Goal: Task Accomplishment & Management: Use online tool/utility

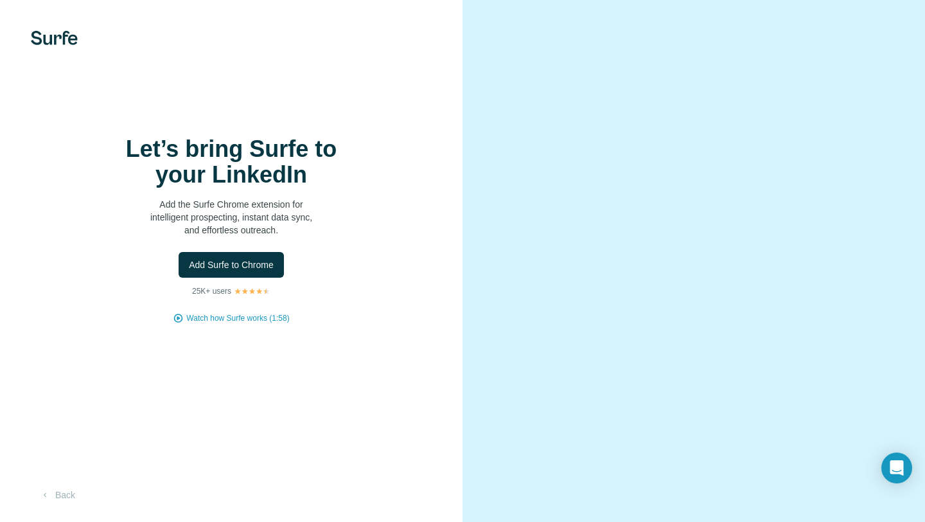
click at [889, 321] on div at bounding box center [694, 261] width 463 height 522
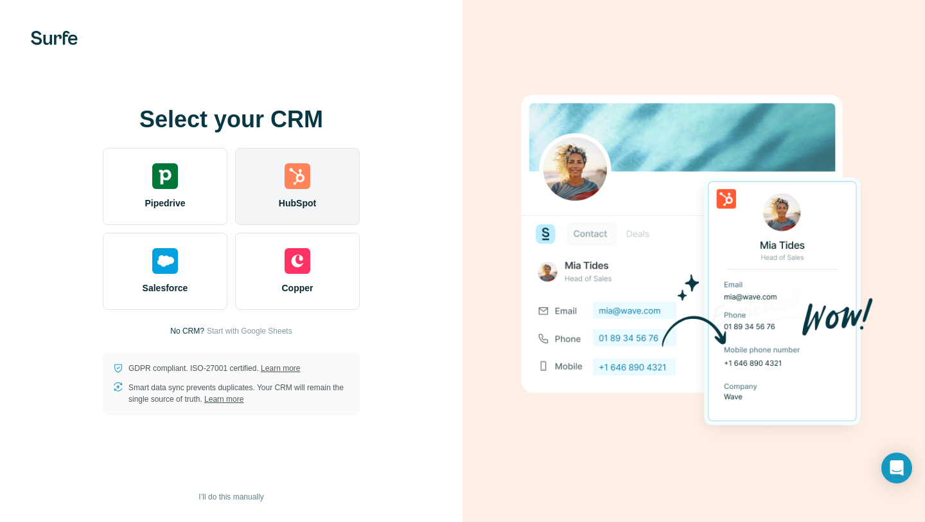
click at [265, 192] on div "HubSpot" at bounding box center [297, 186] width 125 height 77
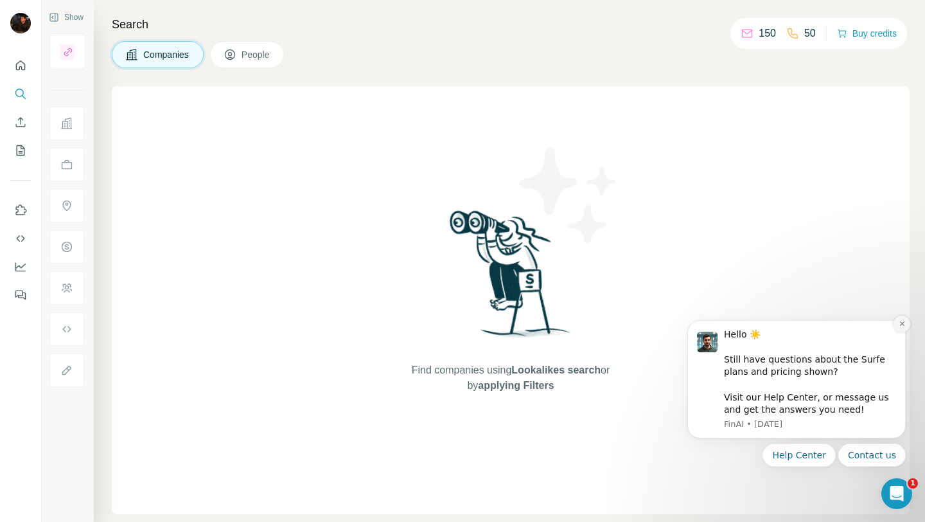
click at [903, 320] on icon "Dismiss notification" at bounding box center [902, 323] width 7 height 7
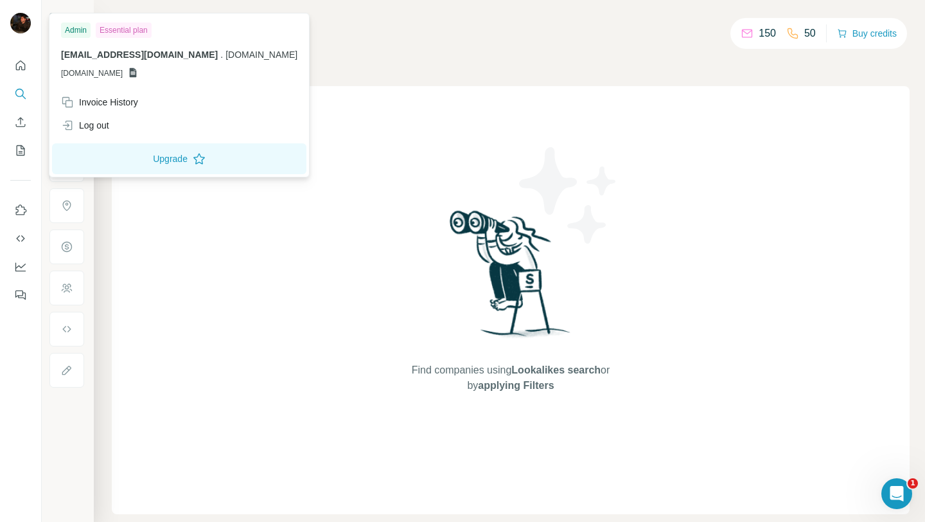
click at [22, 24] on img at bounding box center [20, 23] width 21 height 21
click at [320, 124] on div "Find companies using Lookalikes search or by applying Filters" at bounding box center [511, 300] width 798 height 428
